Goal: Transaction & Acquisition: Download file/media

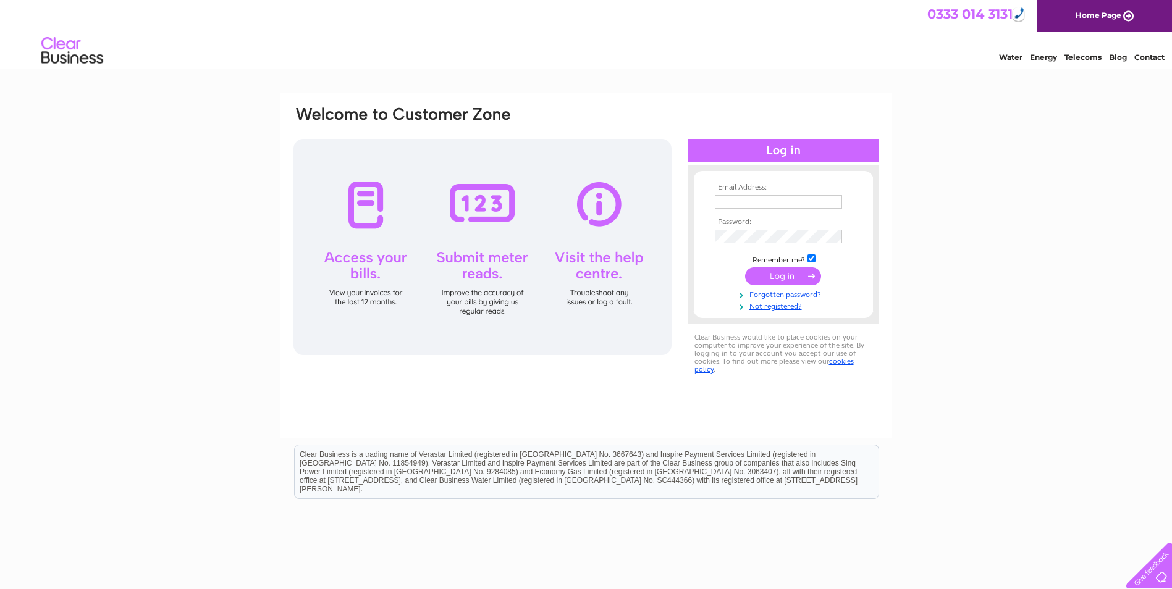
type input "[EMAIL_ADDRESS][DOMAIN_NAME]"
click at [778, 274] on input "submit" at bounding box center [783, 275] width 76 height 17
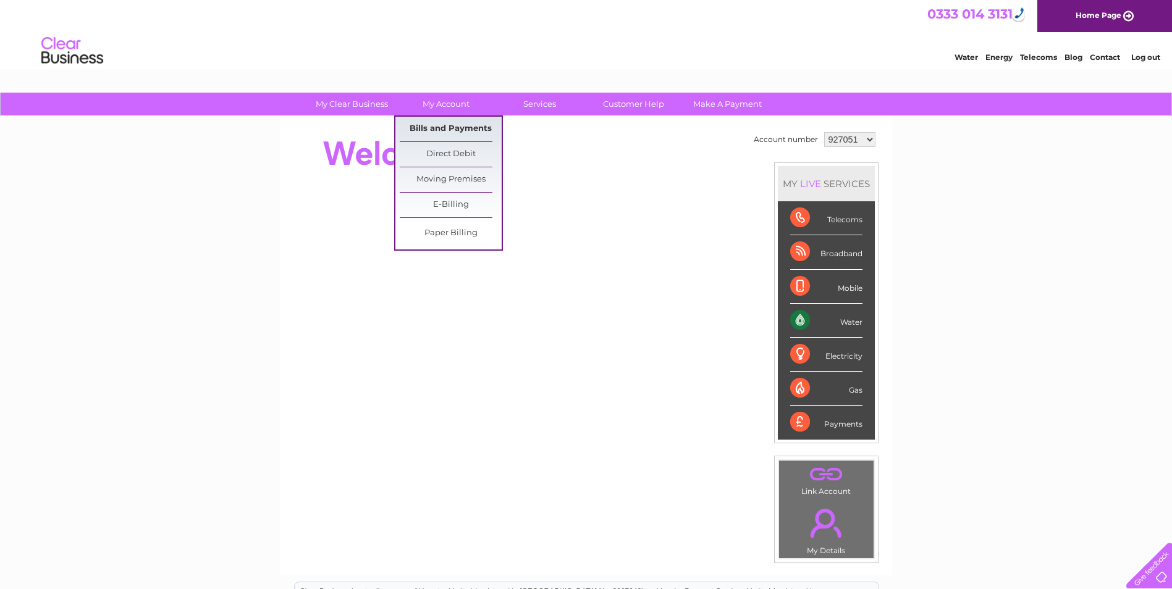
click at [426, 127] on link "Bills and Payments" at bounding box center [451, 129] width 102 height 25
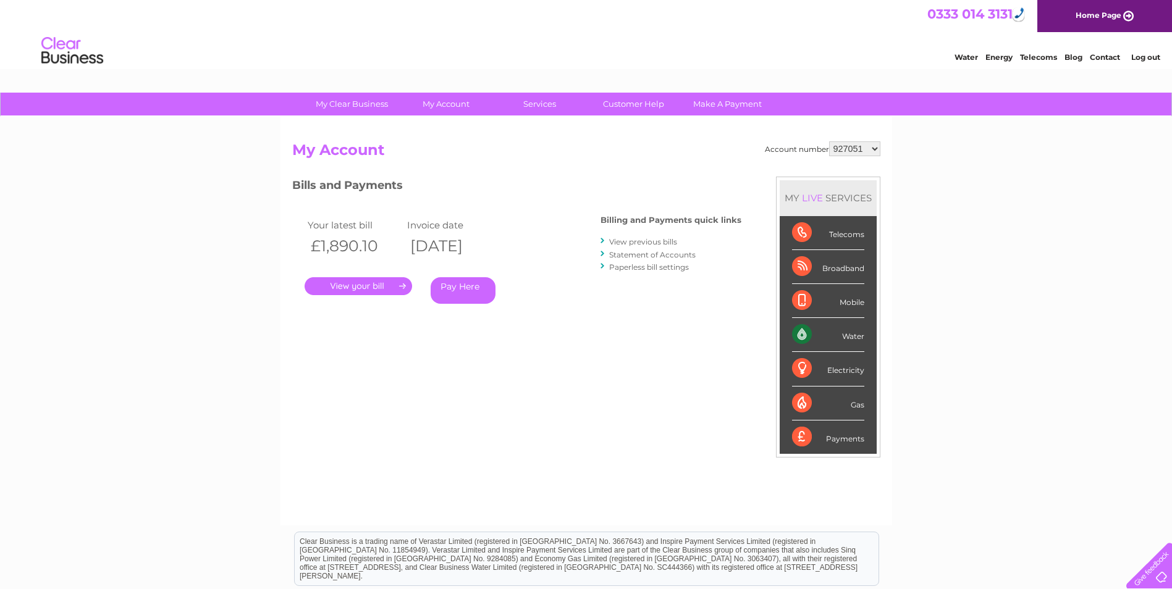
click at [374, 285] on link "." at bounding box center [358, 286] width 107 height 18
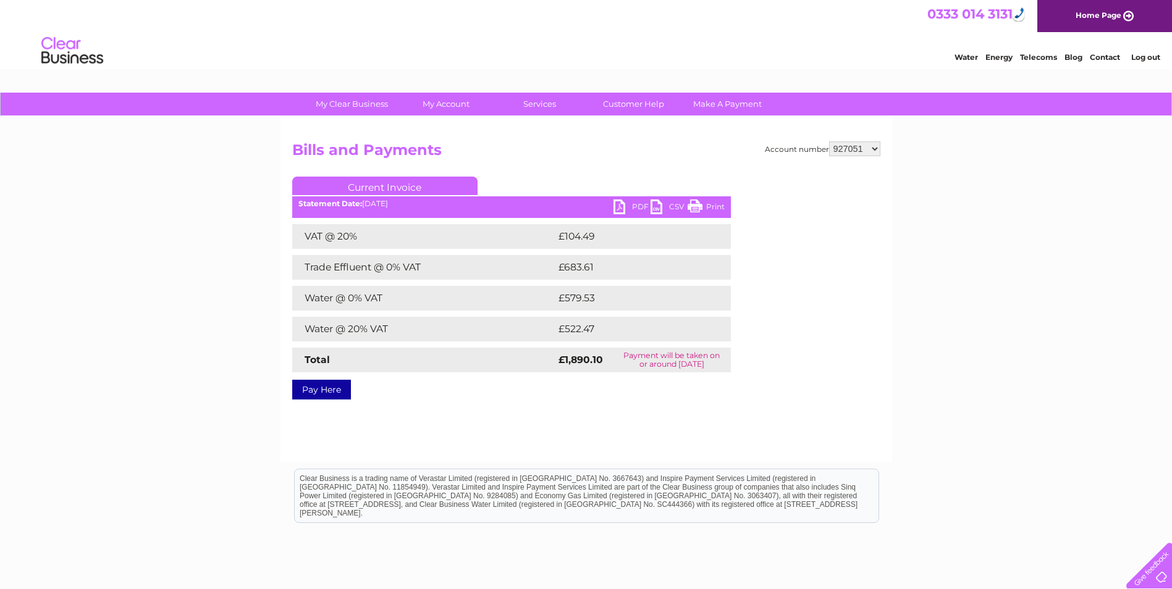
click at [619, 207] on link "PDF" at bounding box center [631, 209] width 37 height 18
click at [859, 149] on select "927051 1044494" at bounding box center [854, 148] width 51 height 15
select select "1044494"
click at [829, 141] on select "927051 1044494" at bounding box center [854, 148] width 51 height 15
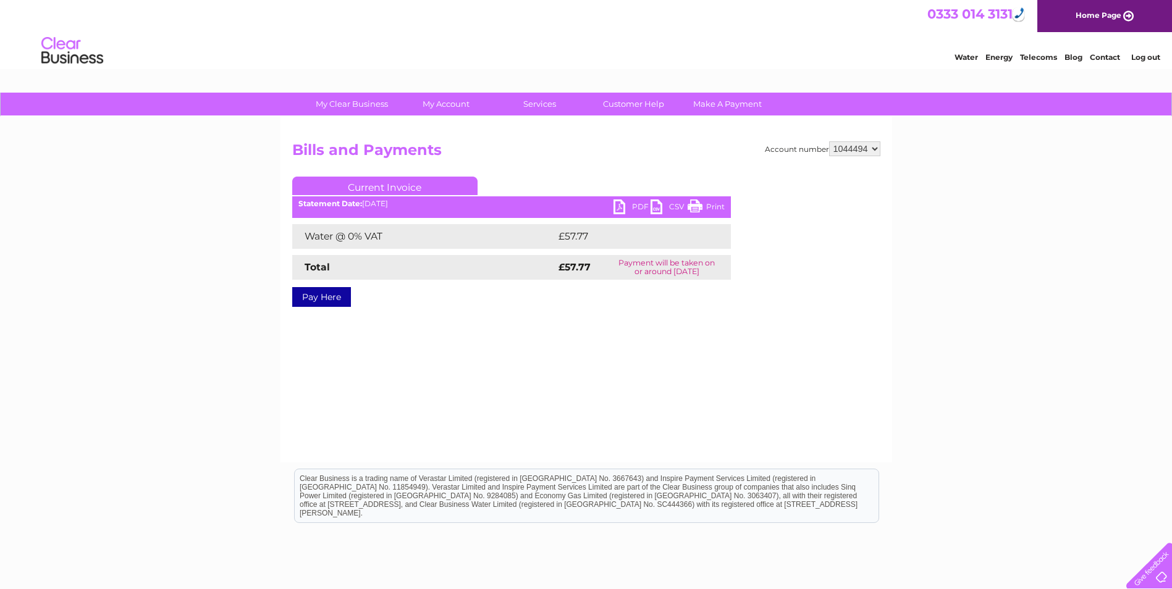
click at [622, 206] on link "PDF" at bounding box center [631, 209] width 37 height 18
